Goal: Information Seeking & Learning: Learn about a topic

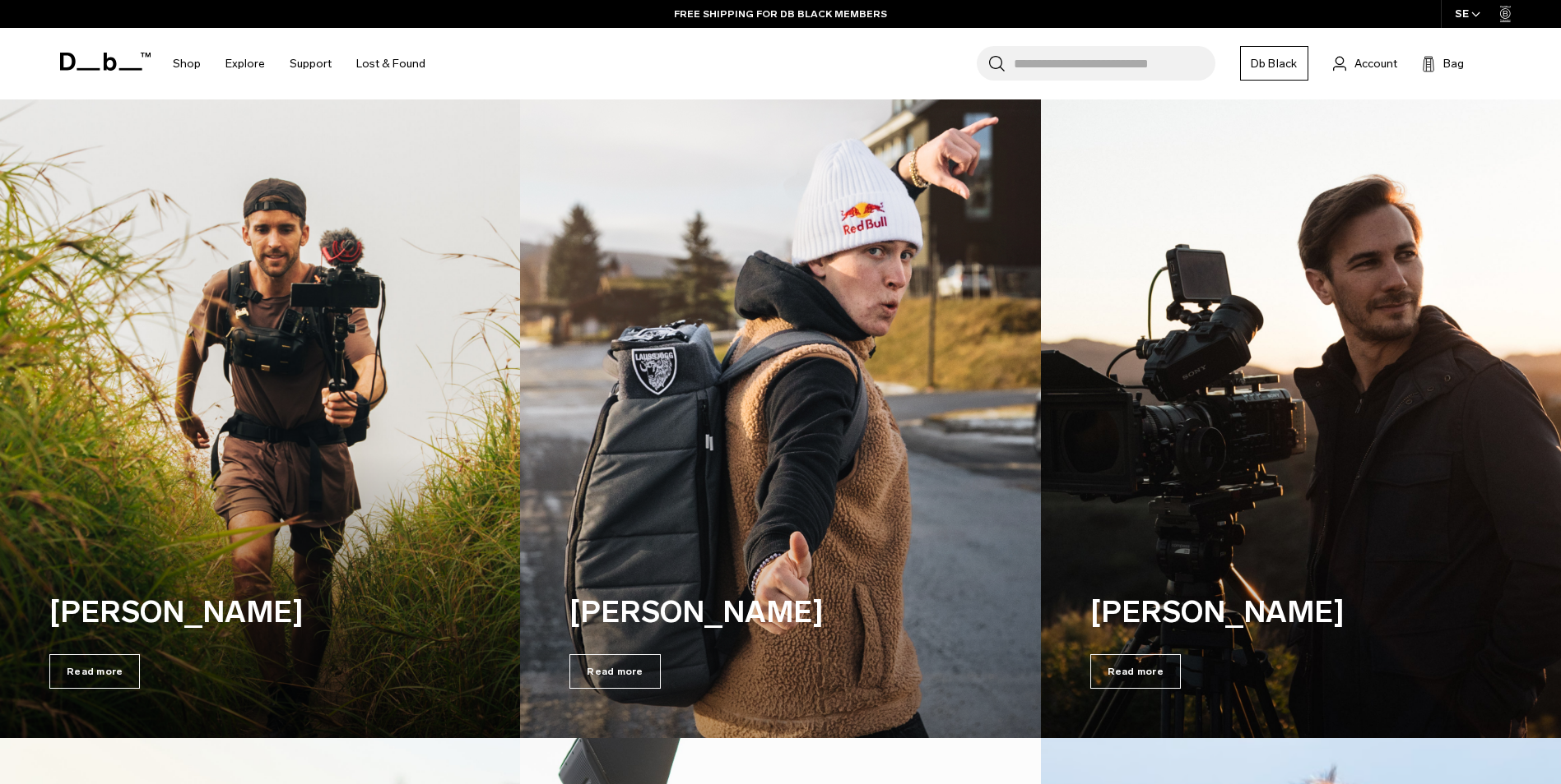
scroll to position [3541, 0]
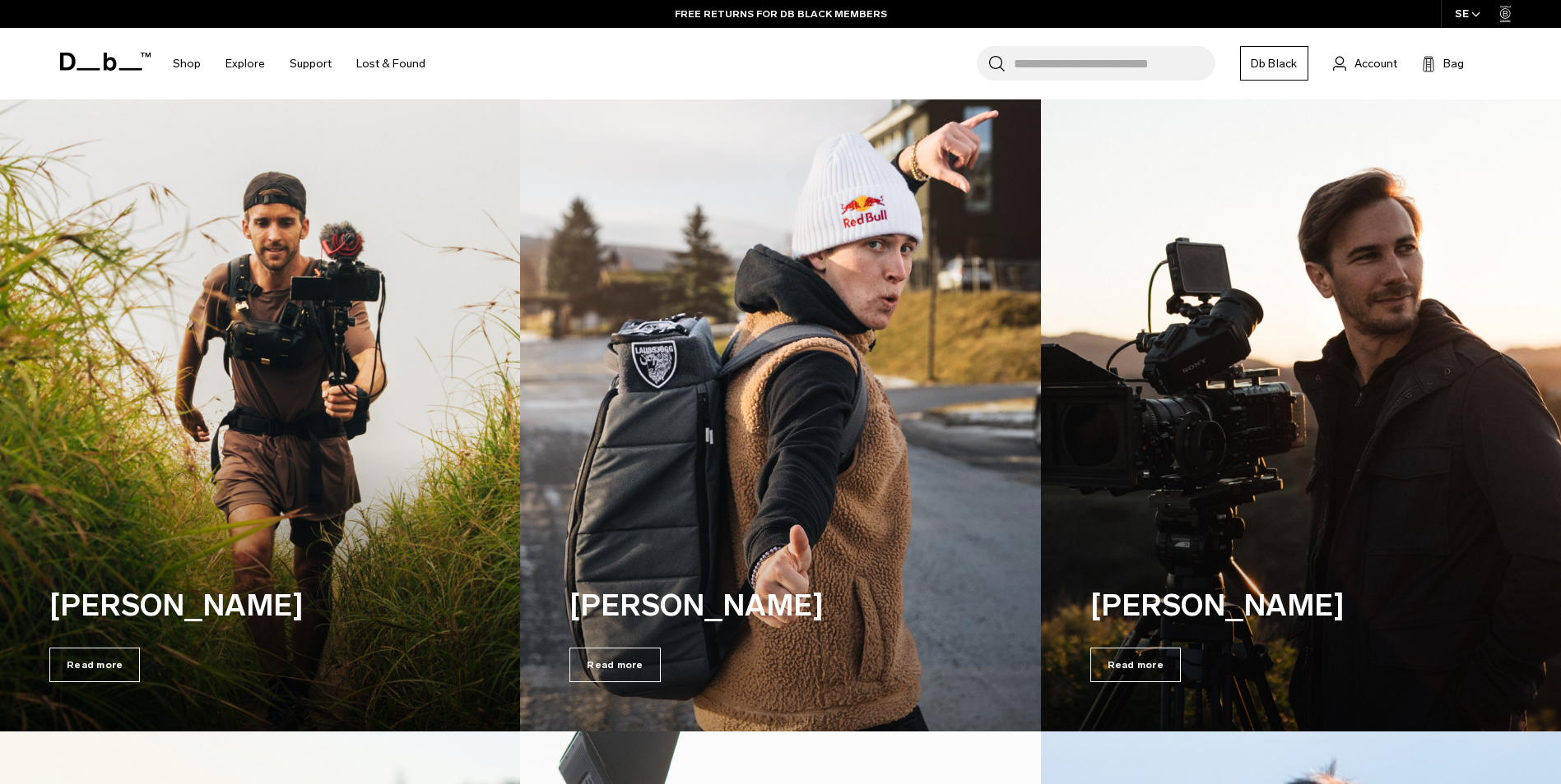
click at [755, 375] on img at bounding box center [780, 406] width 535 height 669
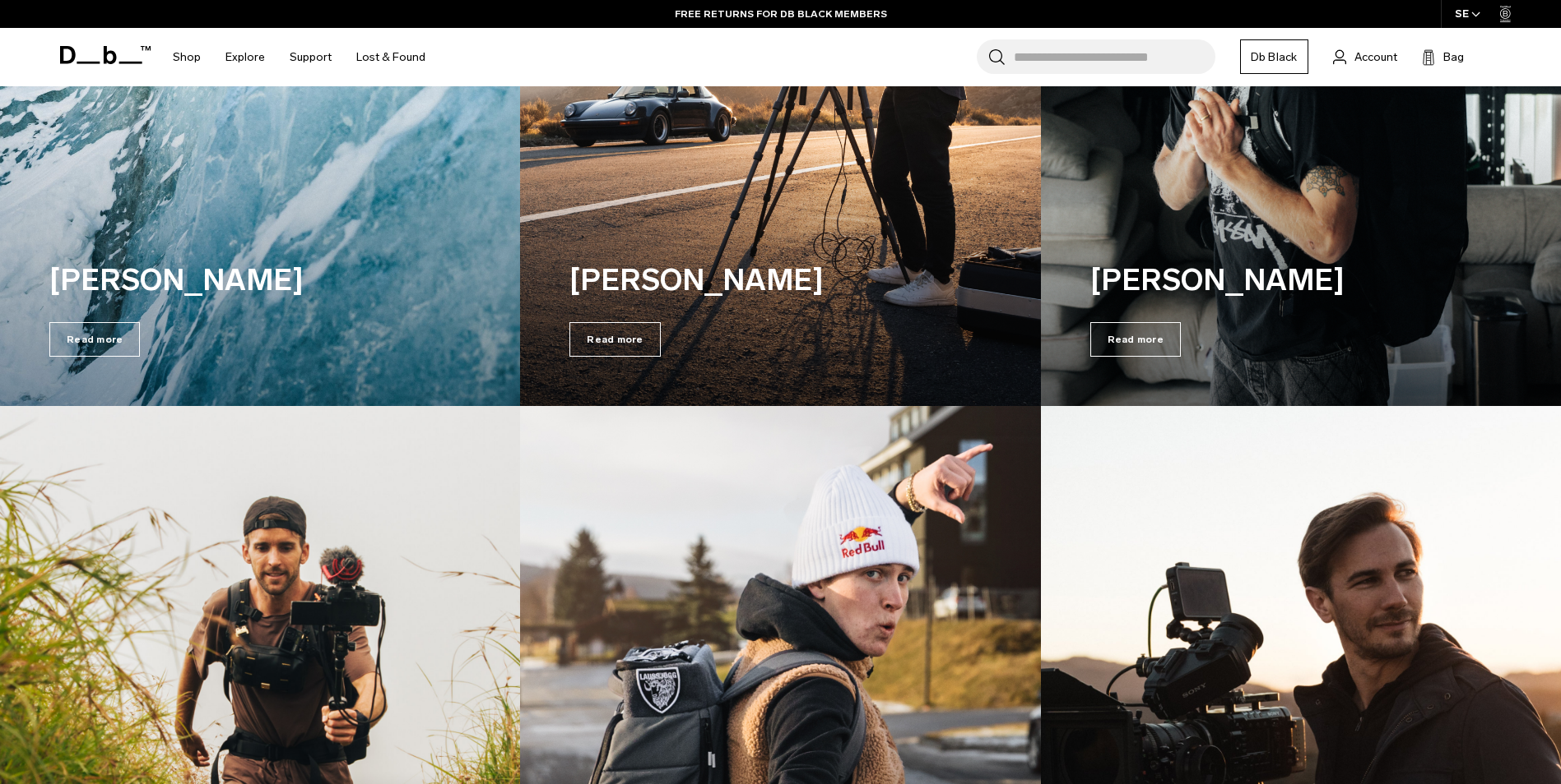
scroll to position [3130, 0]
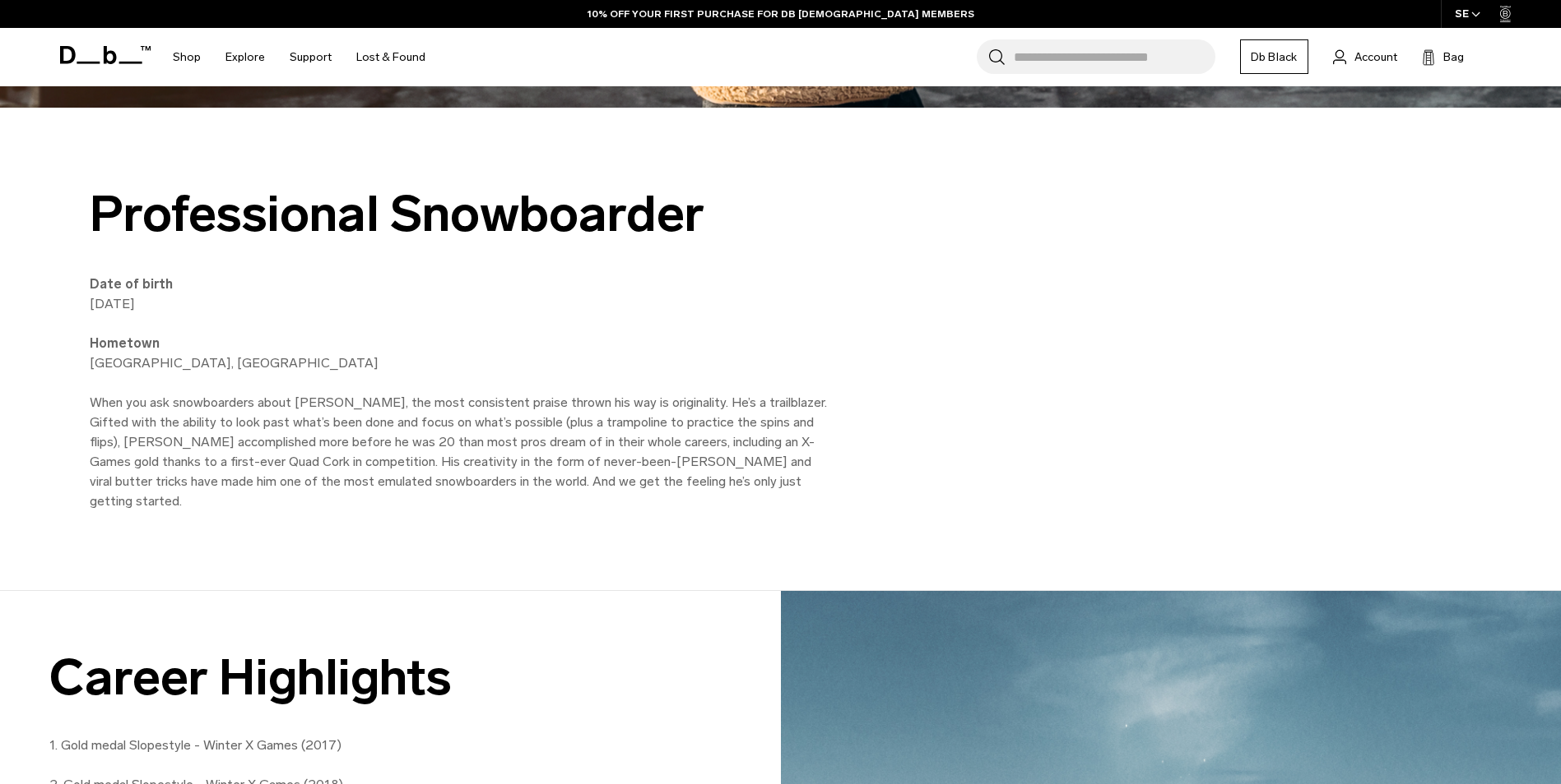
scroll to position [412, 0]
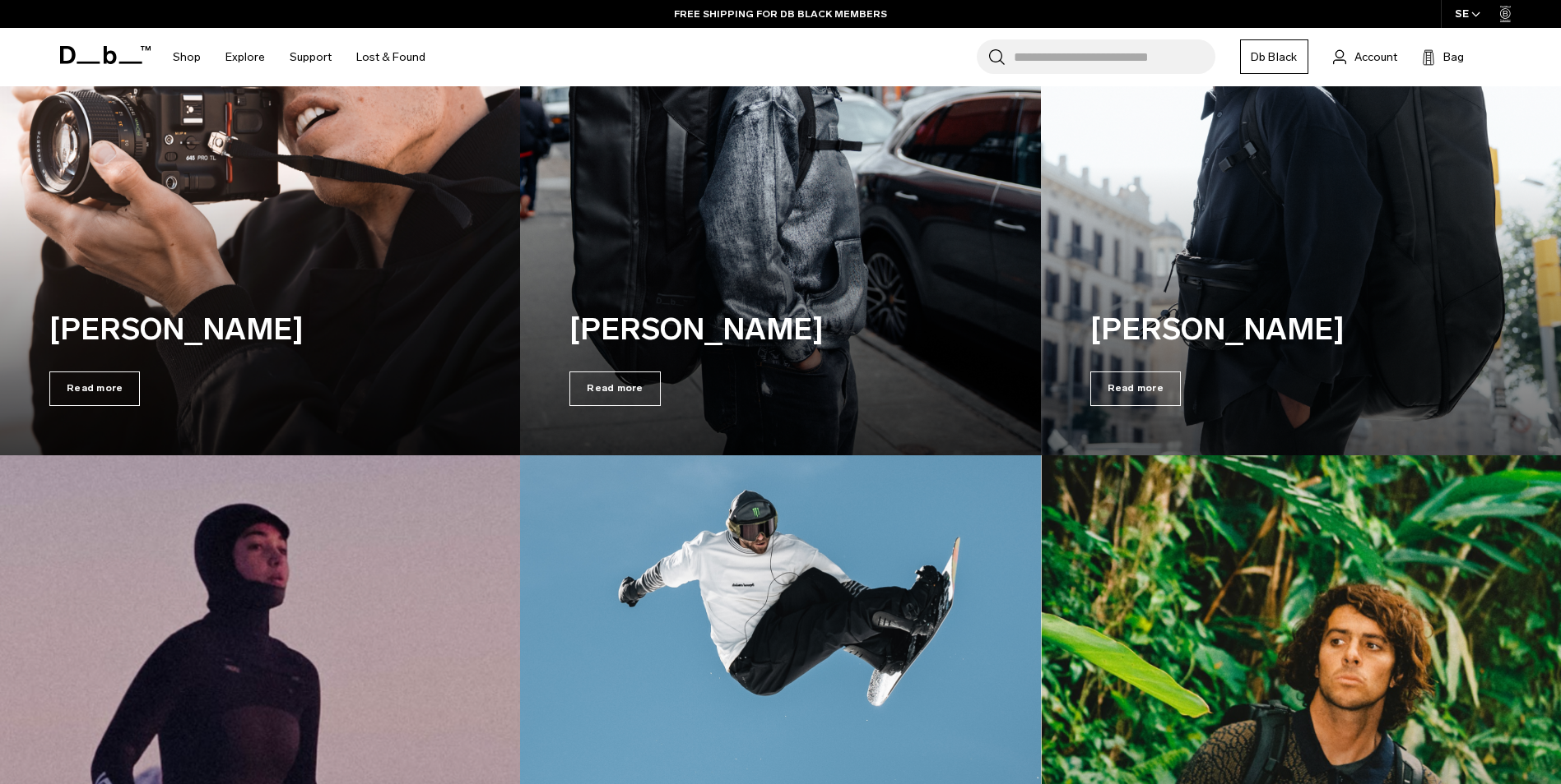
scroll to position [335, 0]
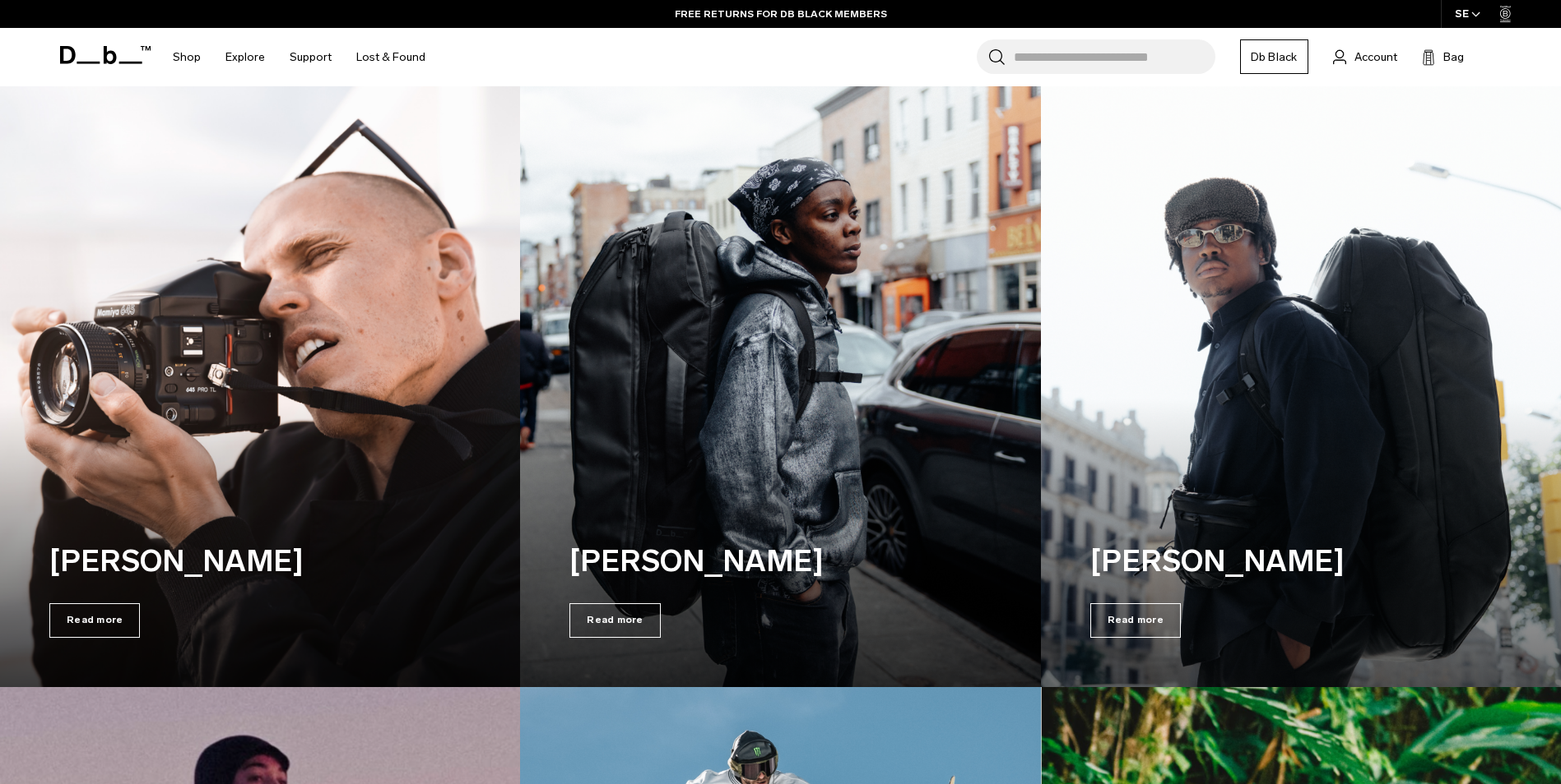
click at [1280, 301] on img at bounding box center [1300, 362] width 535 height 669
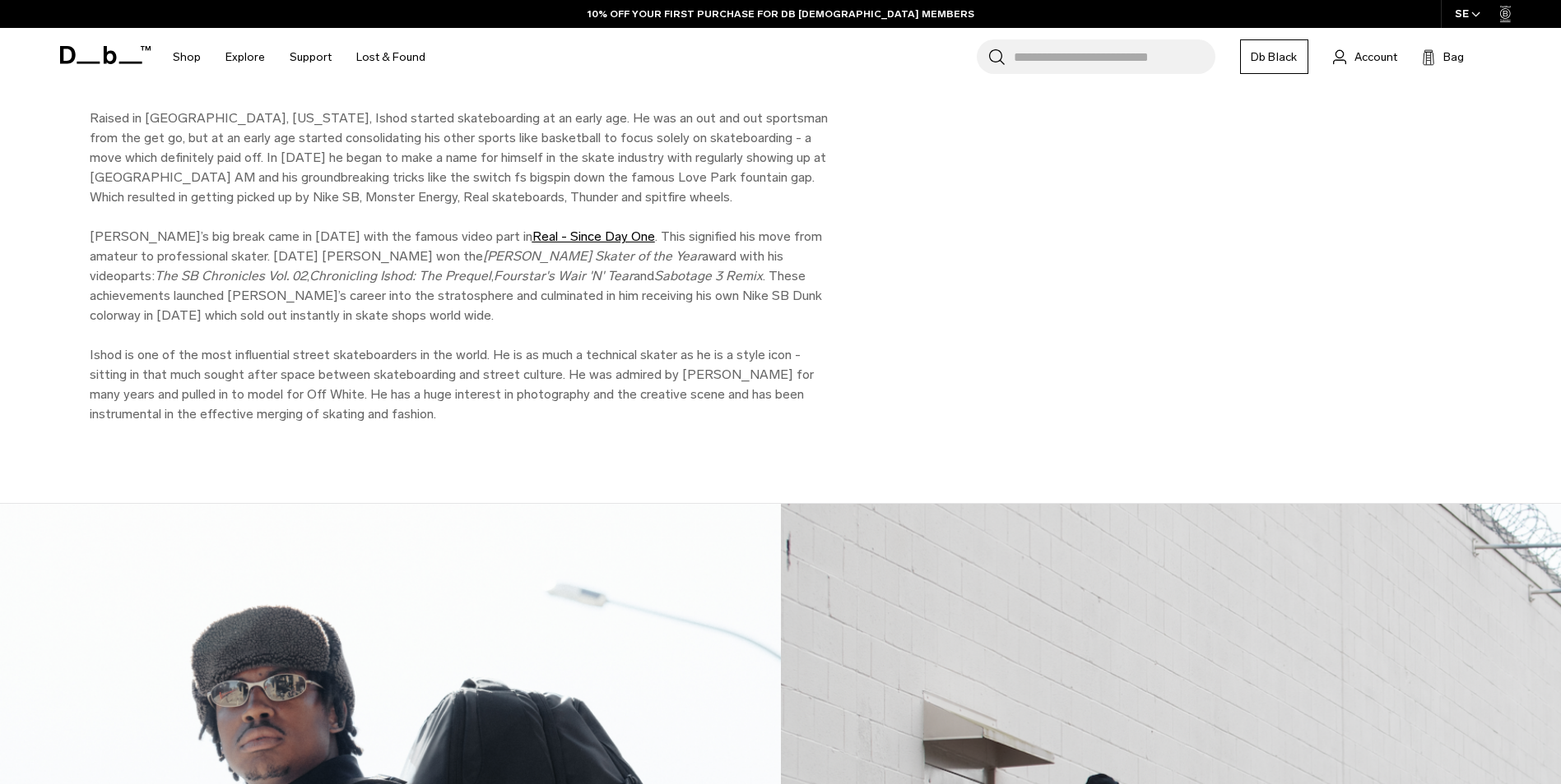
scroll to position [346, 0]
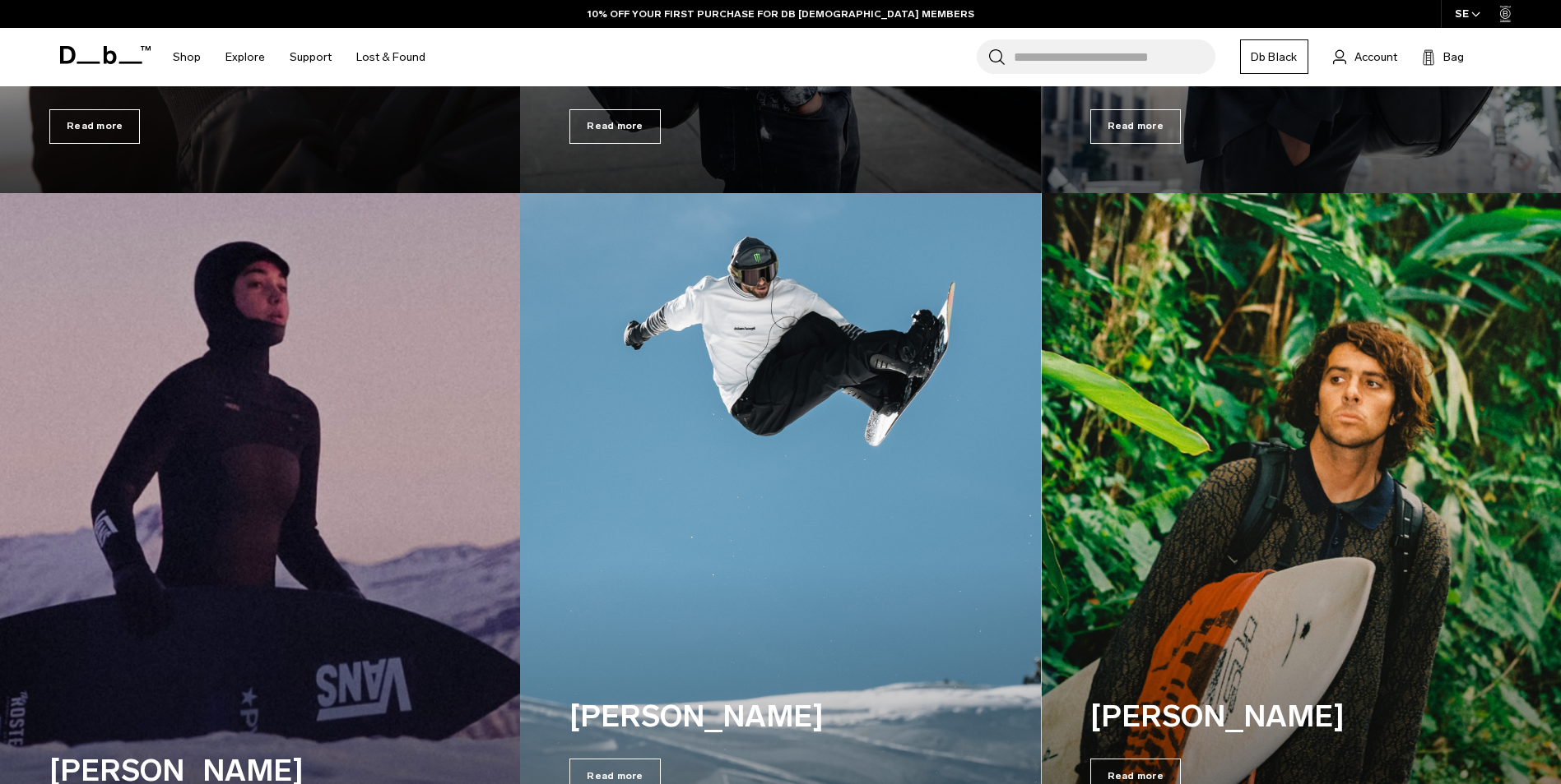
scroll to position [830, 0]
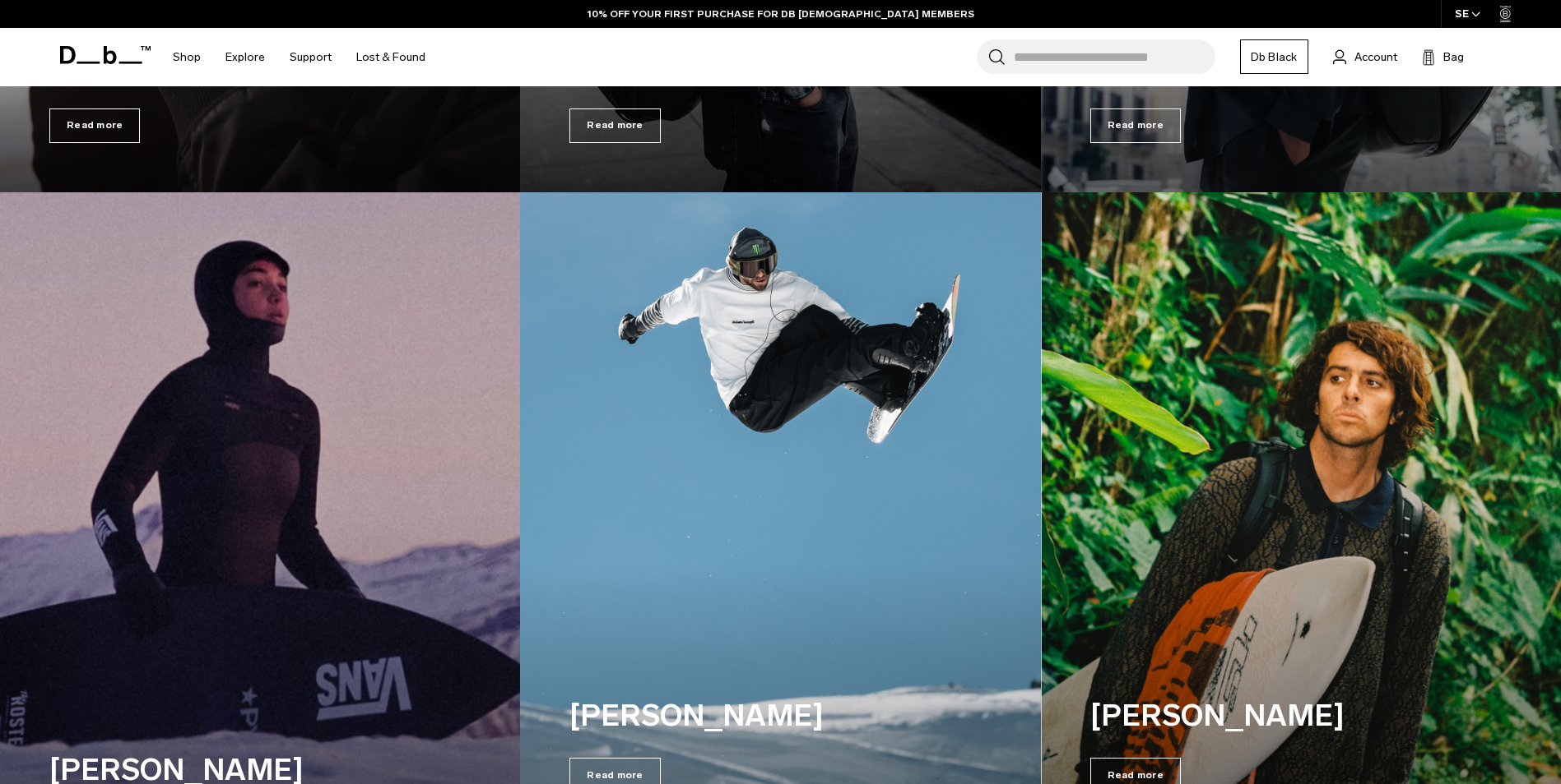
click at [753, 459] on img at bounding box center [780, 516] width 535 height 669
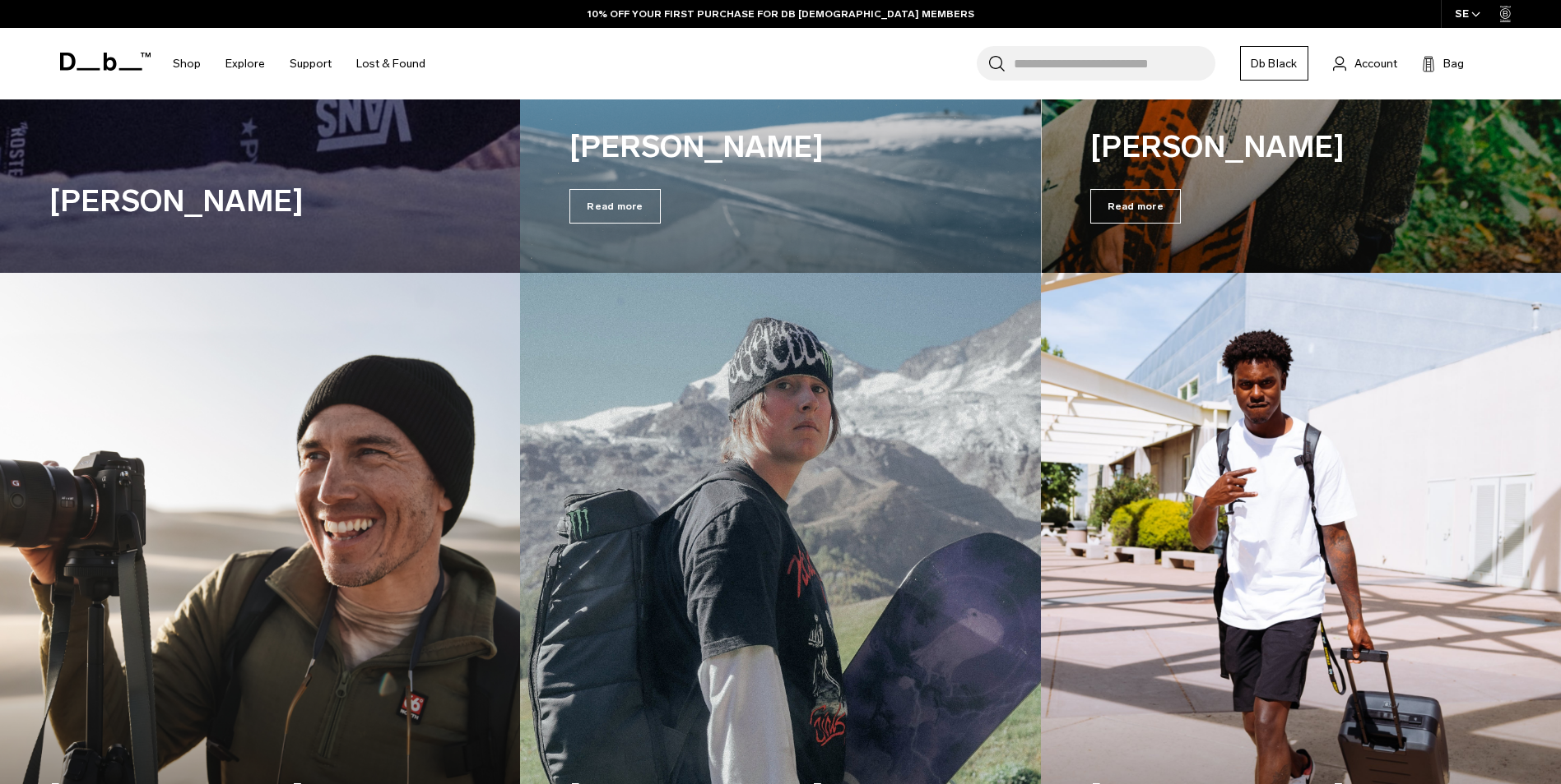
scroll to position [1571, 0]
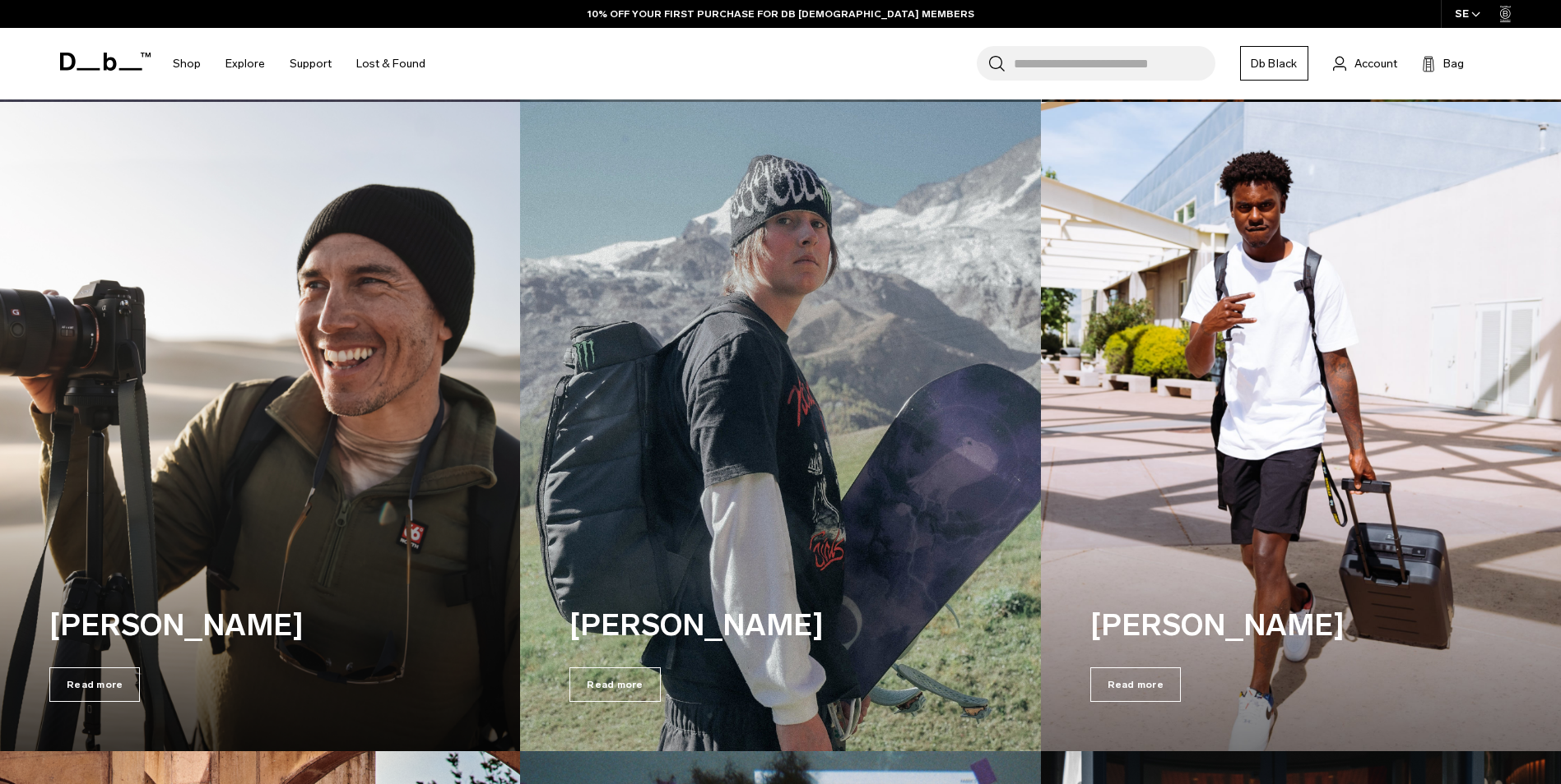
click at [1436, 432] on img at bounding box center [1300, 426] width 535 height 669
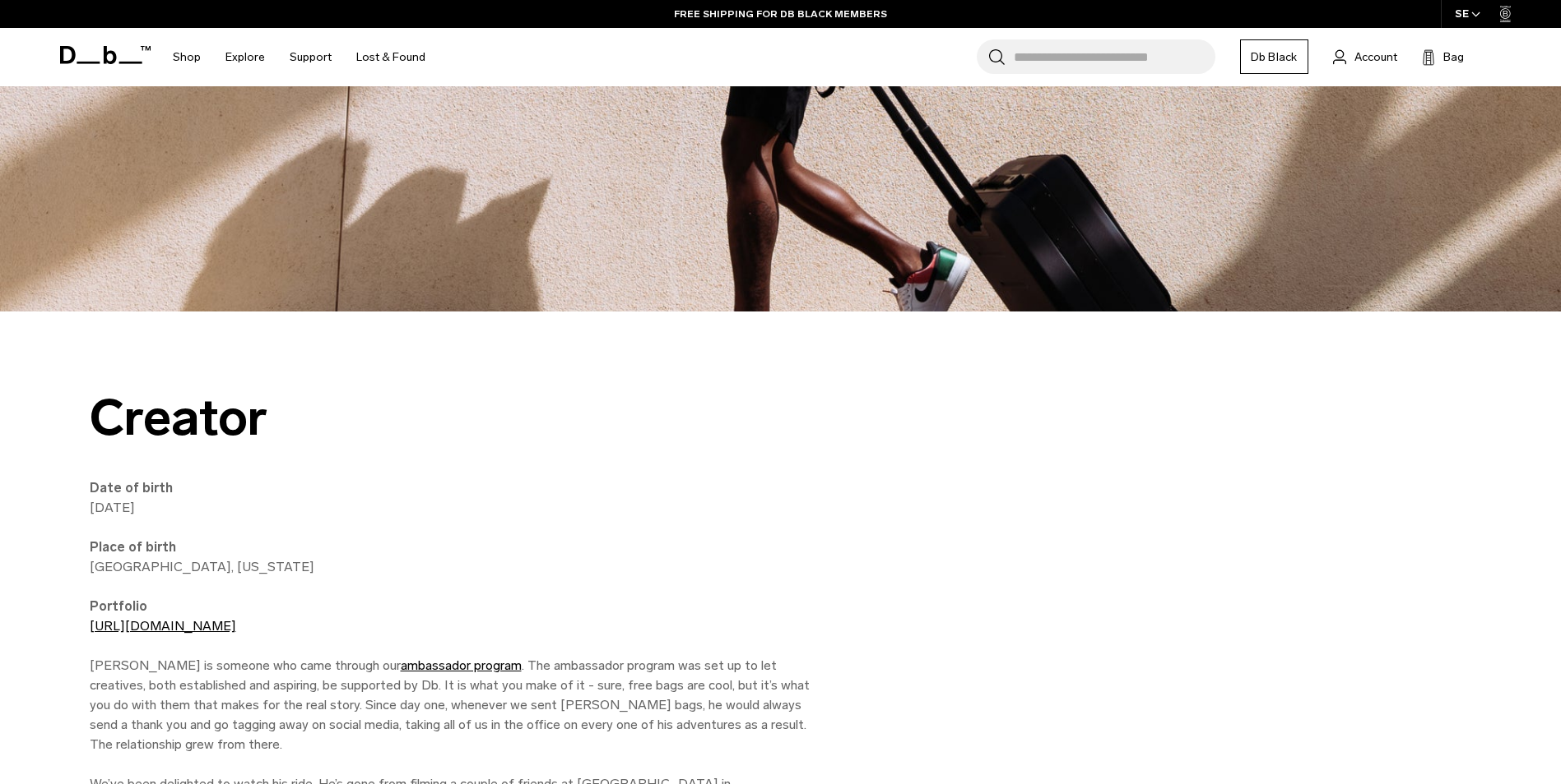
scroll to position [247, 0]
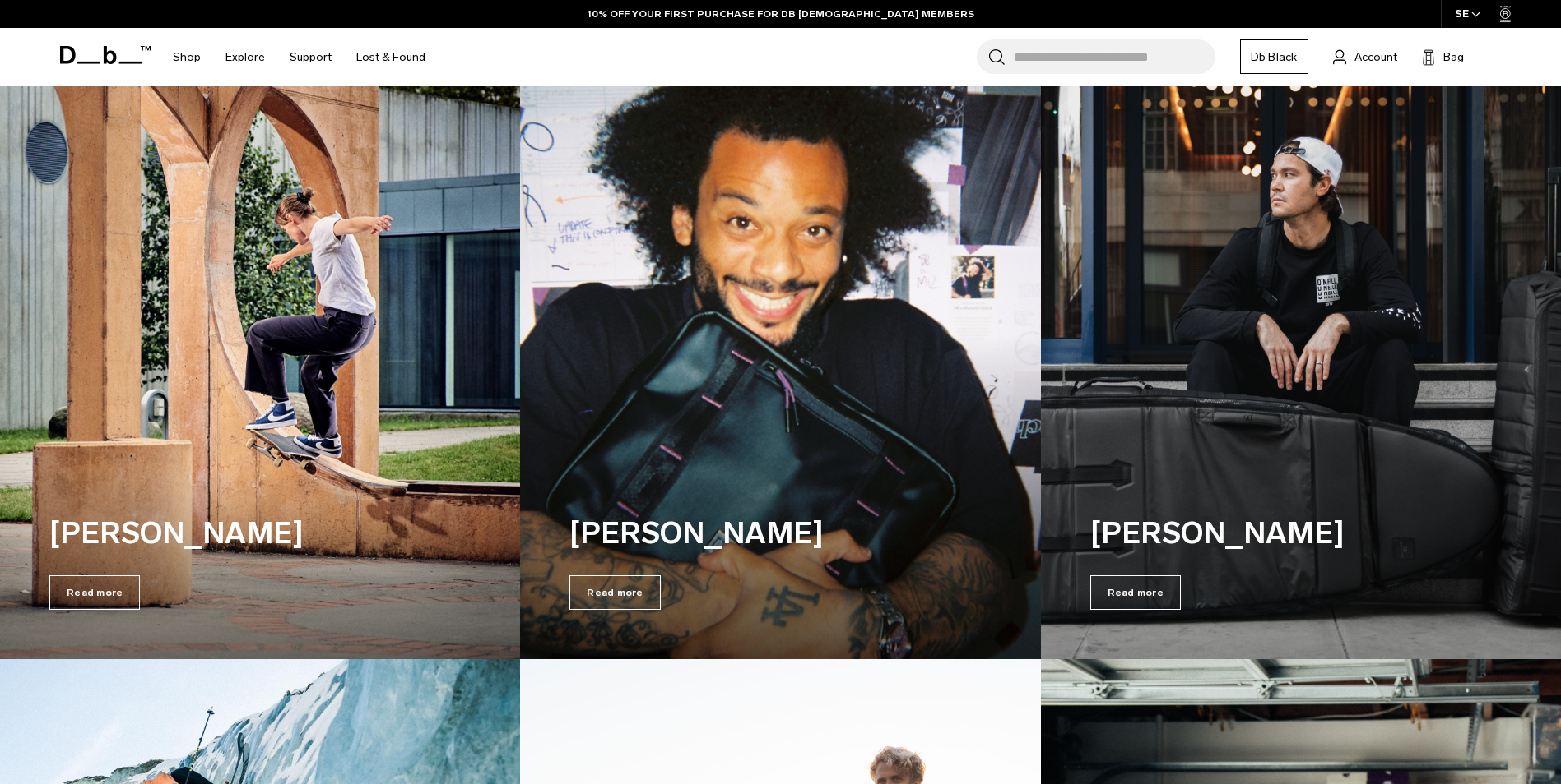
scroll to position [2313, 0]
click at [199, 367] on img at bounding box center [260, 334] width 535 height 669
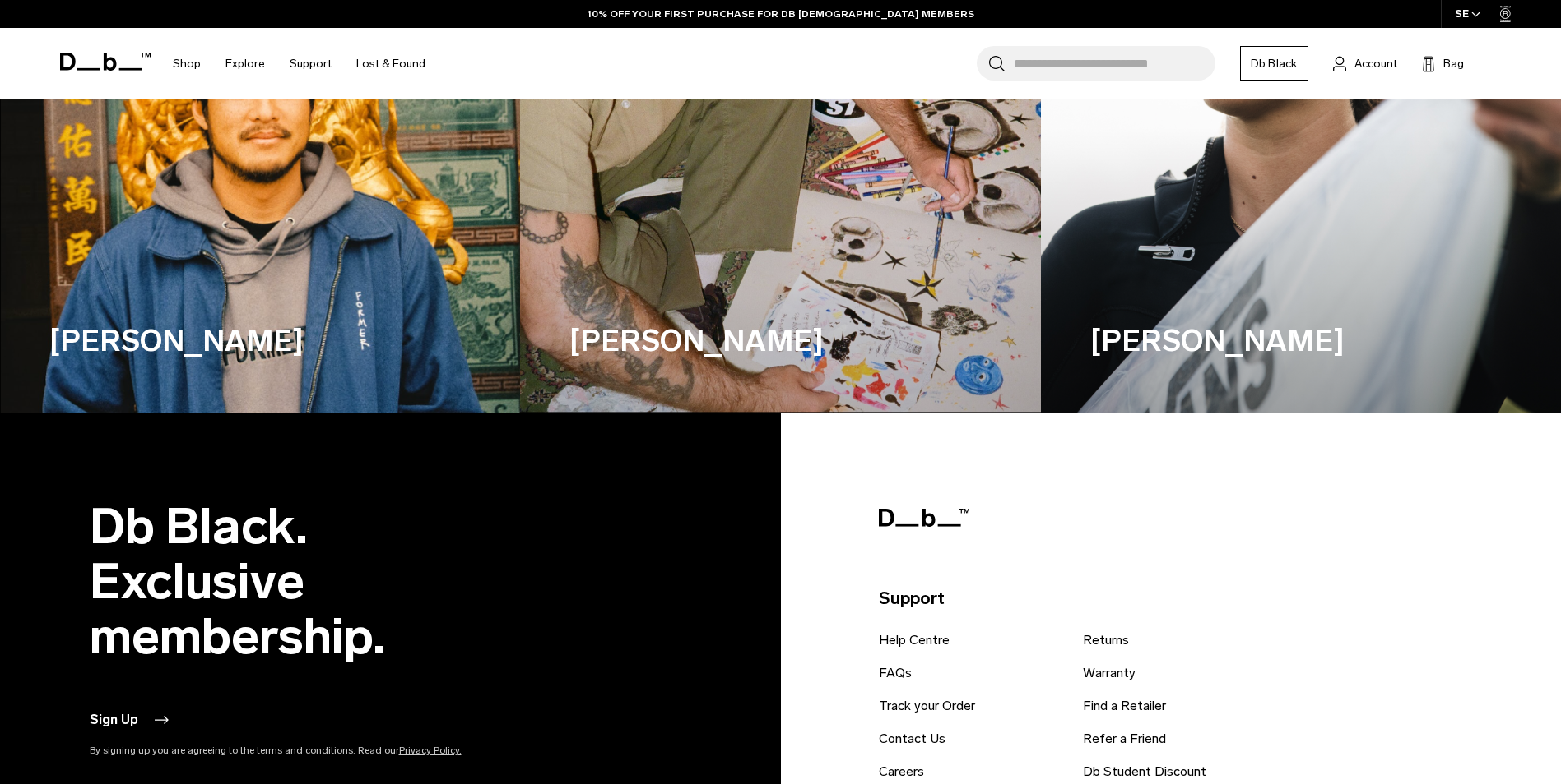
scroll to position [5850, 0]
